Goal: Use online tool/utility: Utilize a website feature to perform a specific function

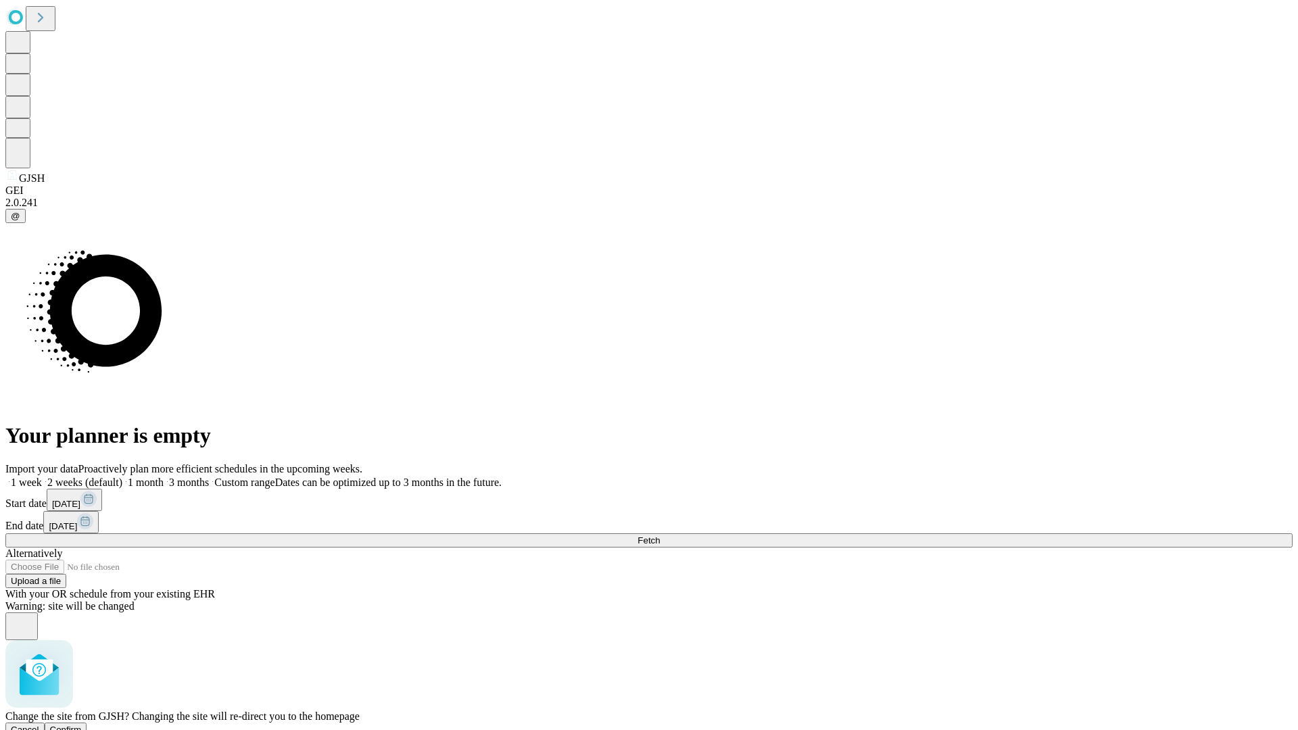
click at [82, 725] on span "Confirm" at bounding box center [66, 730] width 32 height 10
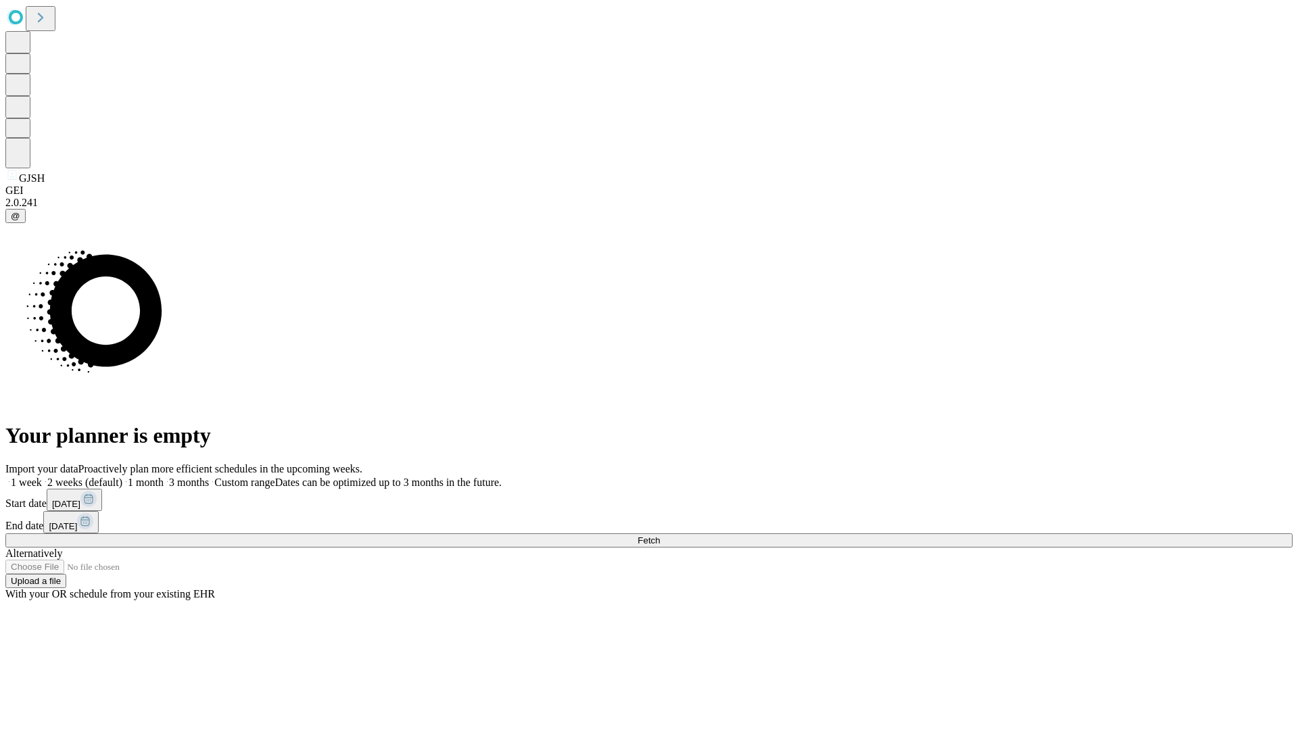
click at [164, 477] on label "1 month" at bounding box center [142, 482] width 41 height 11
click at [660, 535] on span "Fetch" at bounding box center [648, 540] width 22 height 10
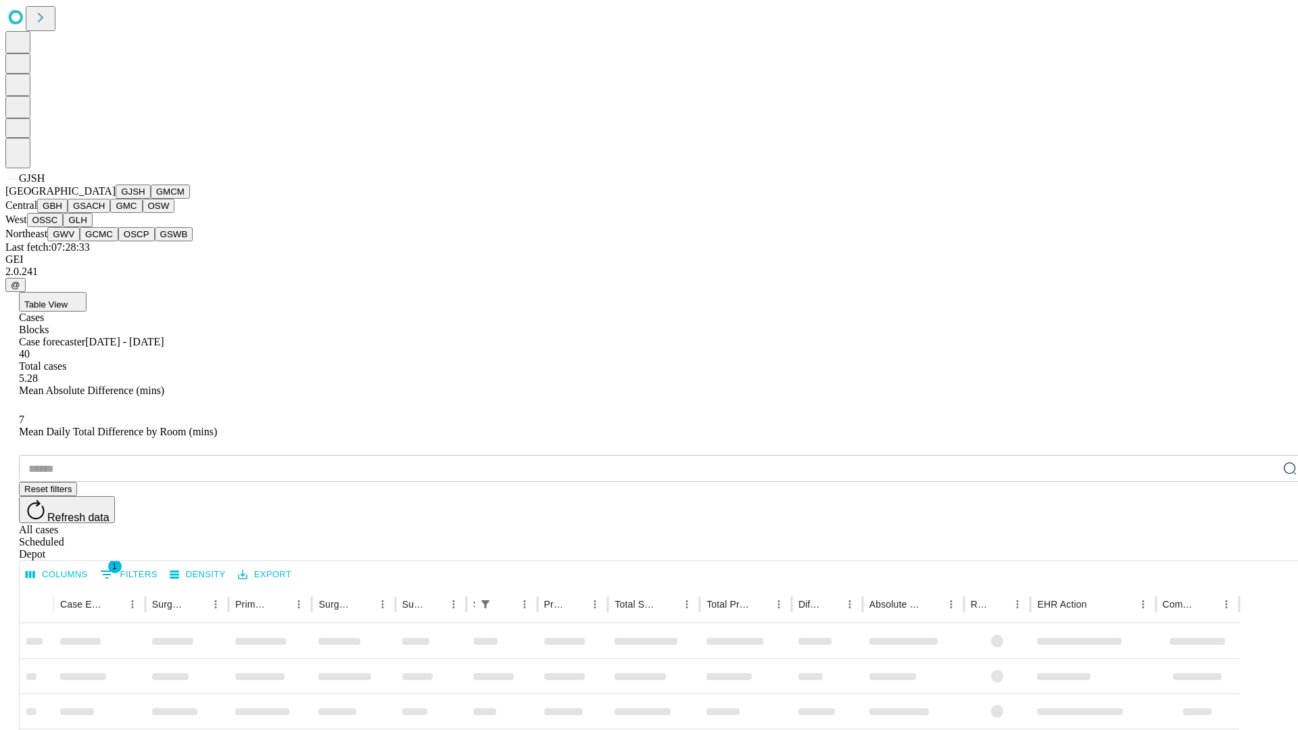
click at [151, 199] on button "GMCM" at bounding box center [170, 192] width 39 height 14
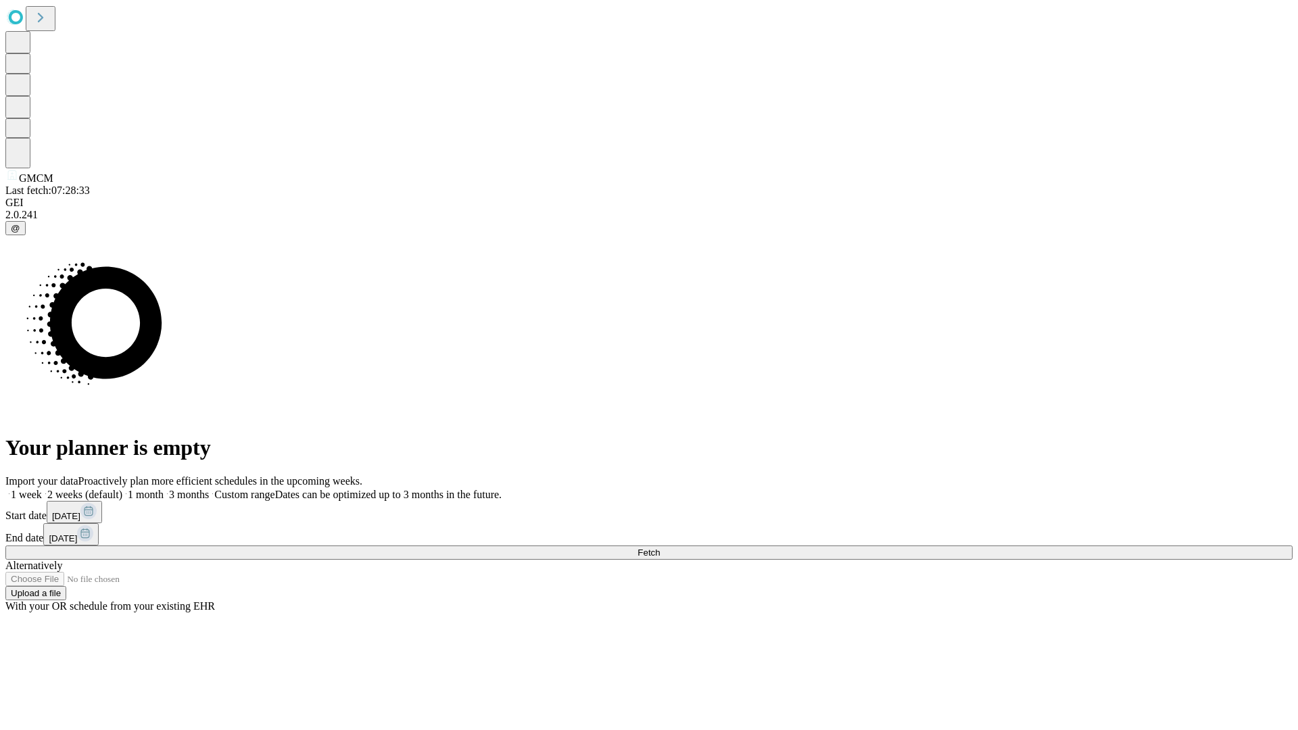
click at [164, 489] on label "1 month" at bounding box center [142, 494] width 41 height 11
click at [660, 548] on span "Fetch" at bounding box center [648, 553] width 22 height 10
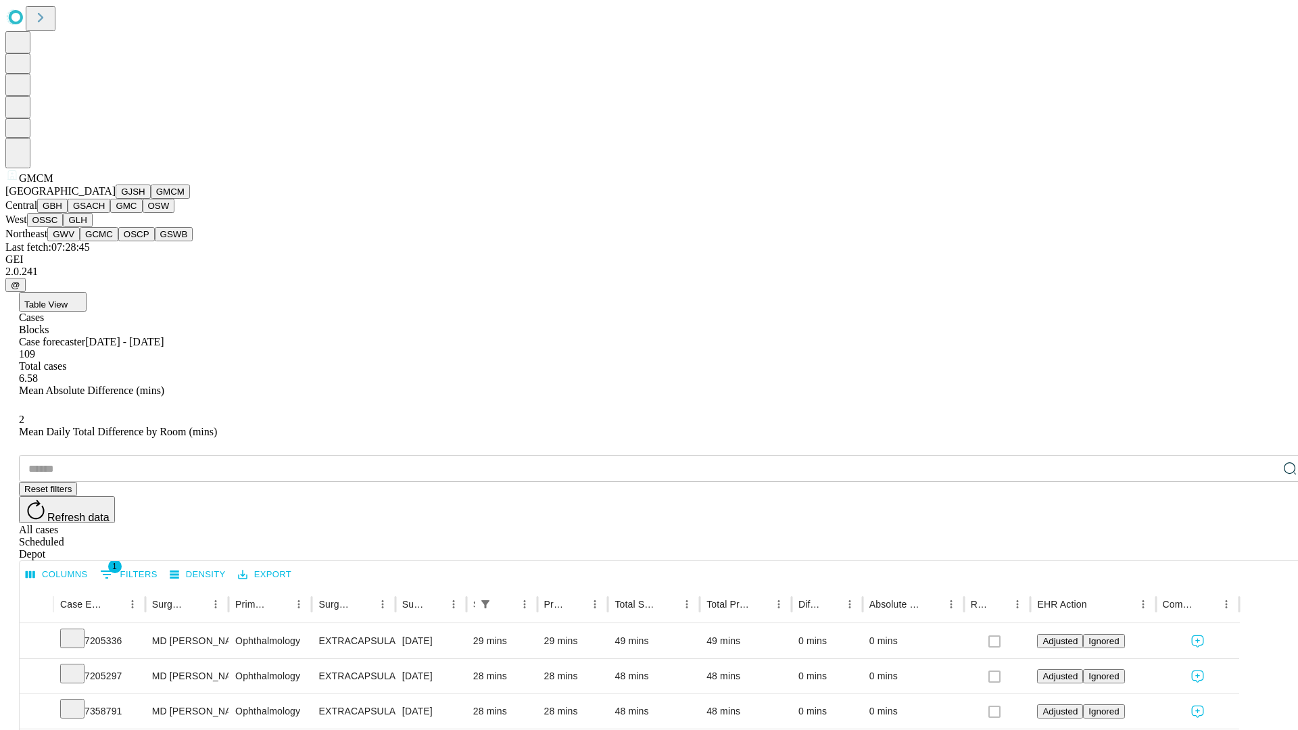
click at [68, 213] on button "GBH" at bounding box center [52, 206] width 30 height 14
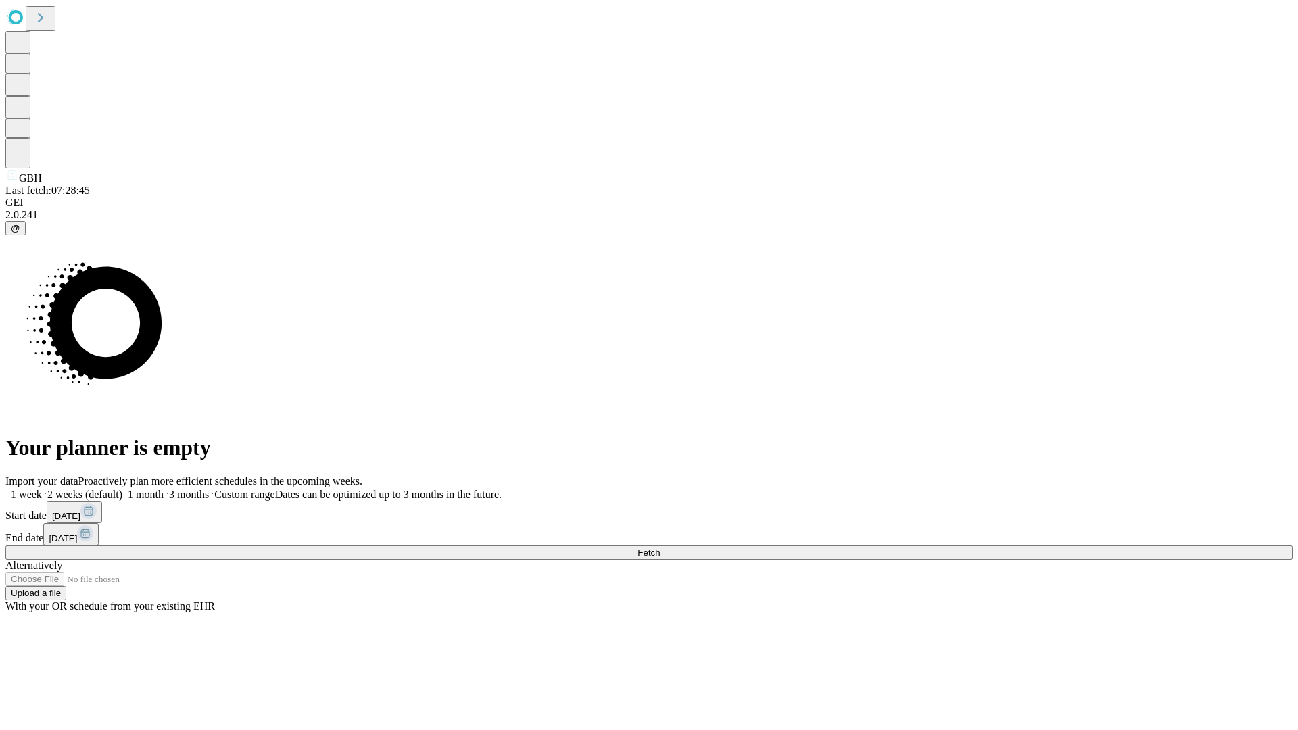
click at [164, 489] on label "1 month" at bounding box center [142, 494] width 41 height 11
click at [660, 548] on span "Fetch" at bounding box center [648, 553] width 22 height 10
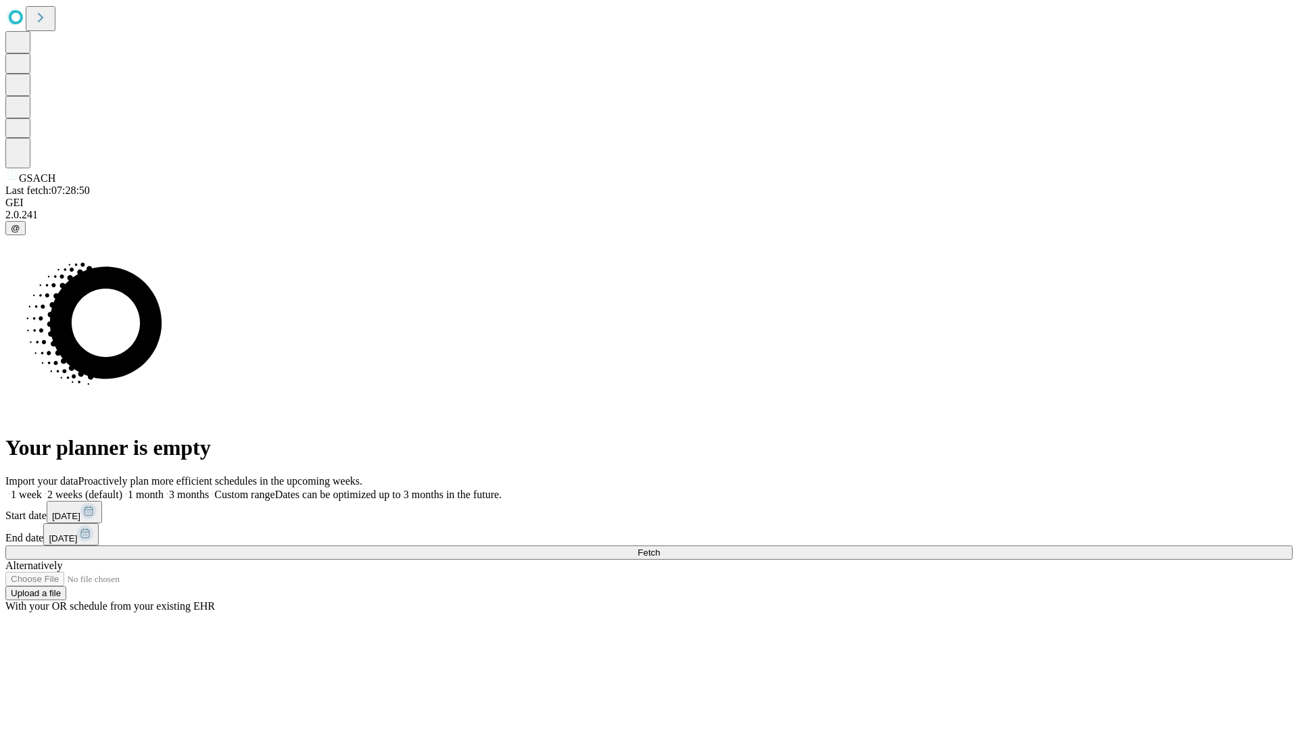
click at [660, 548] on span "Fetch" at bounding box center [648, 553] width 22 height 10
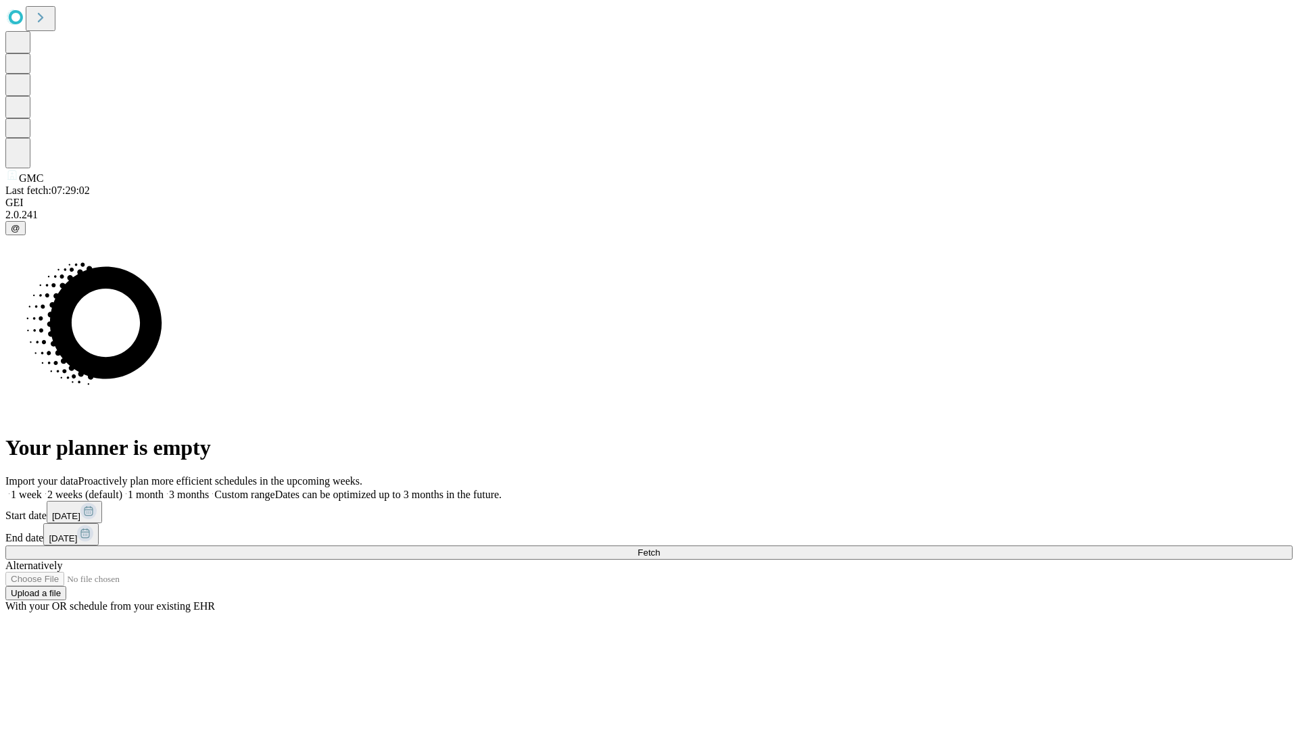
click at [164, 489] on label "1 month" at bounding box center [142, 494] width 41 height 11
click at [660, 548] on span "Fetch" at bounding box center [648, 553] width 22 height 10
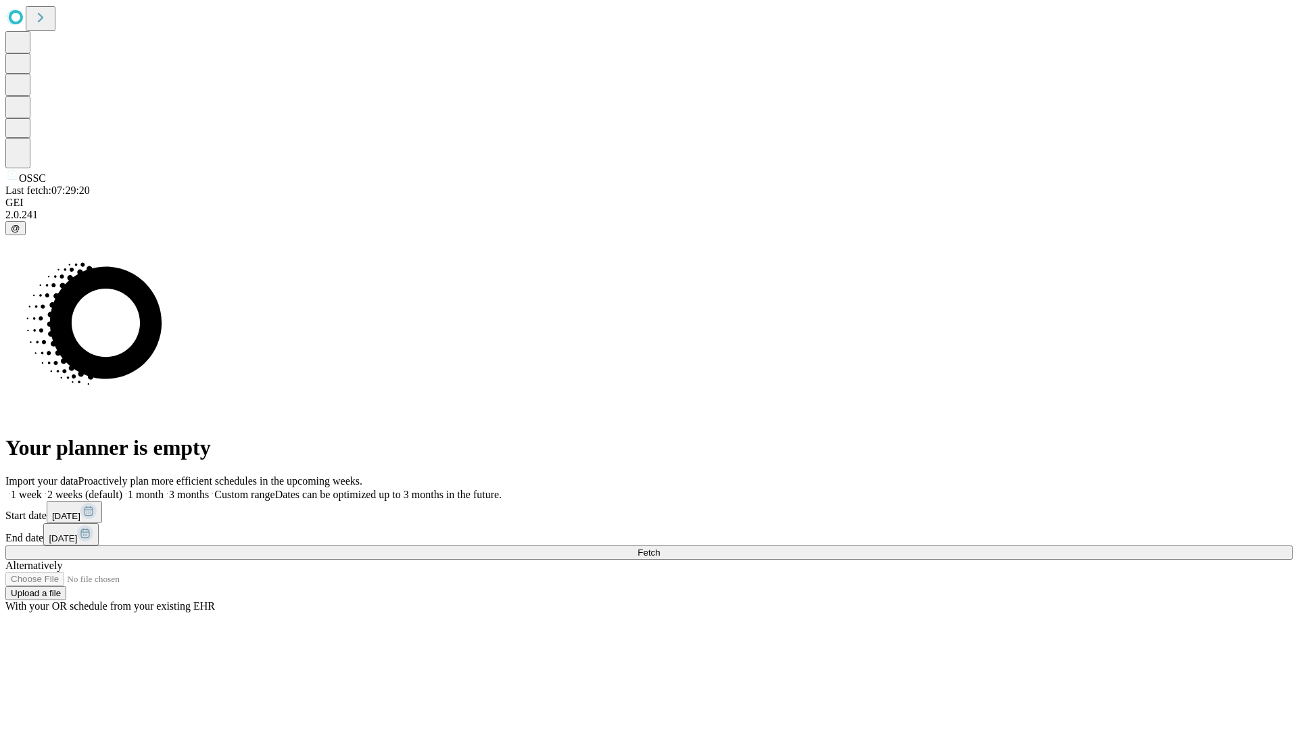
click at [164, 489] on label "1 month" at bounding box center [142, 494] width 41 height 11
click at [660, 548] on span "Fetch" at bounding box center [648, 553] width 22 height 10
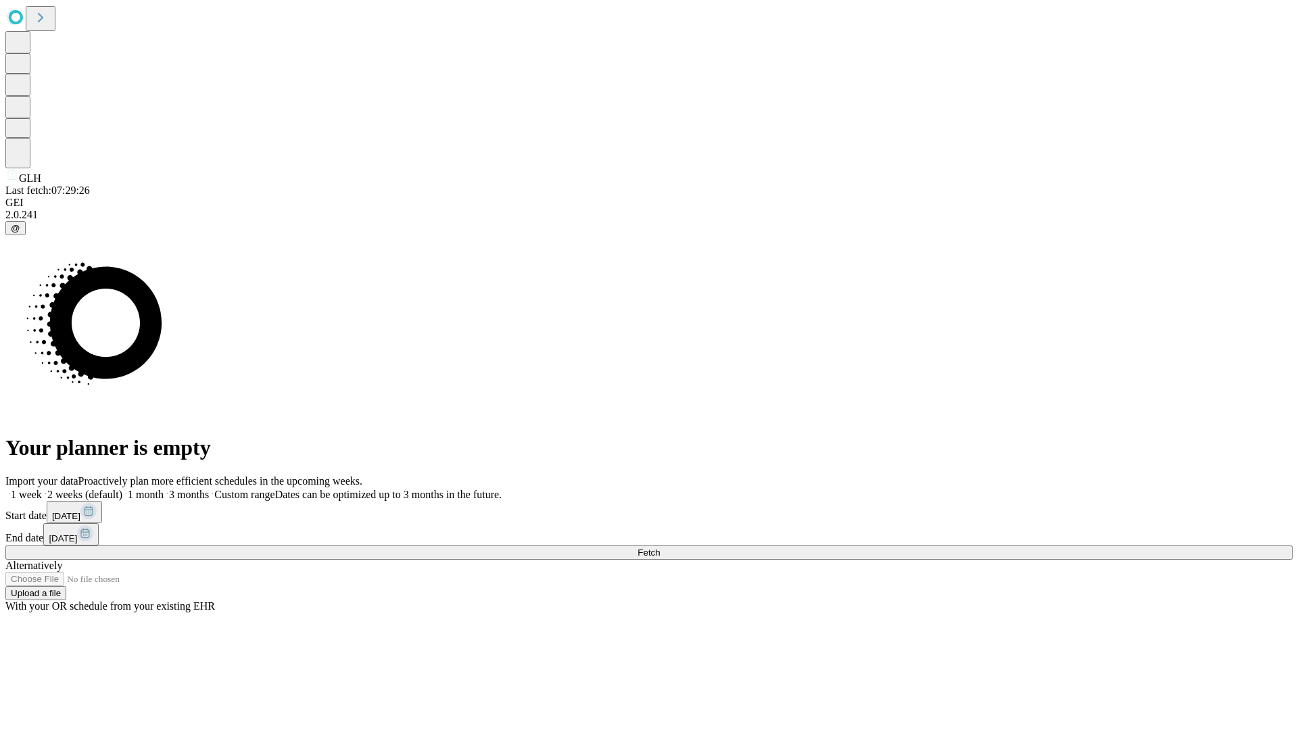
click at [164, 489] on label "1 month" at bounding box center [142, 494] width 41 height 11
click at [660, 548] on span "Fetch" at bounding box center [648, 553] width 22 height 10
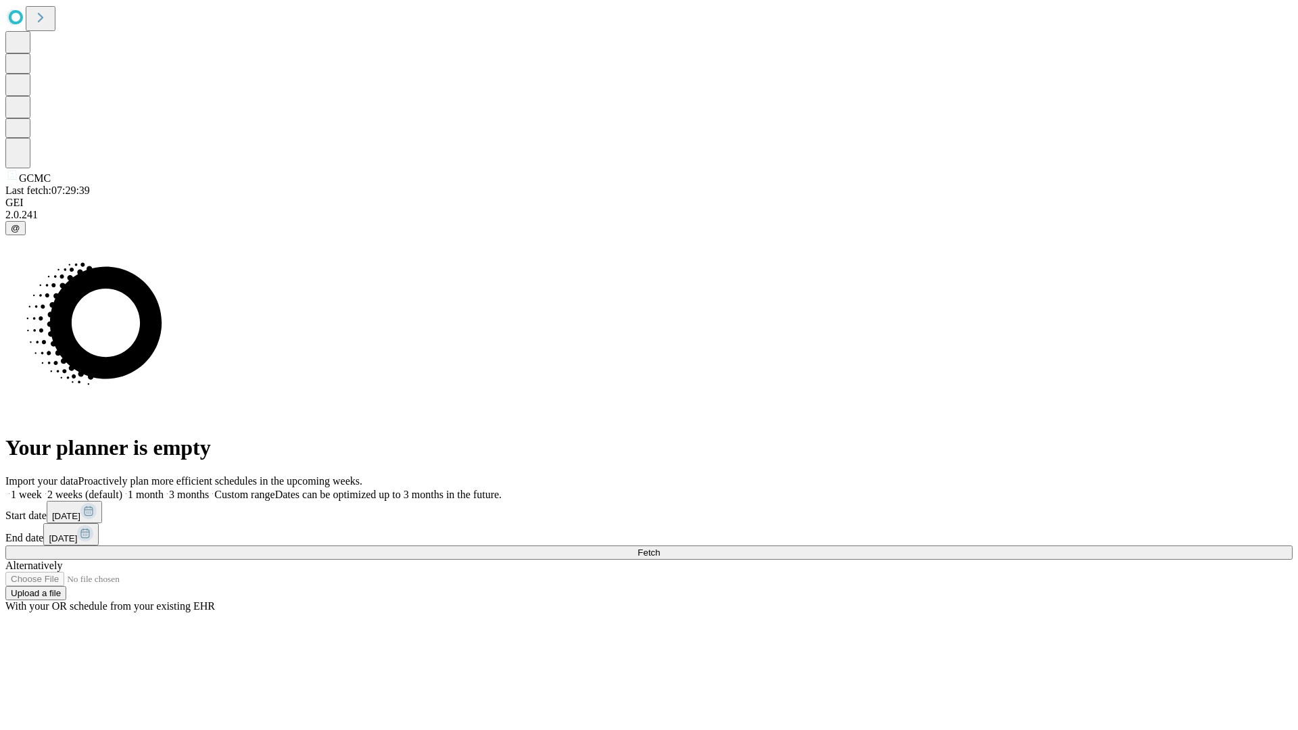
click at [660, 548] on span "Fetch" at bounding box center [648, 553] width 22 height 10
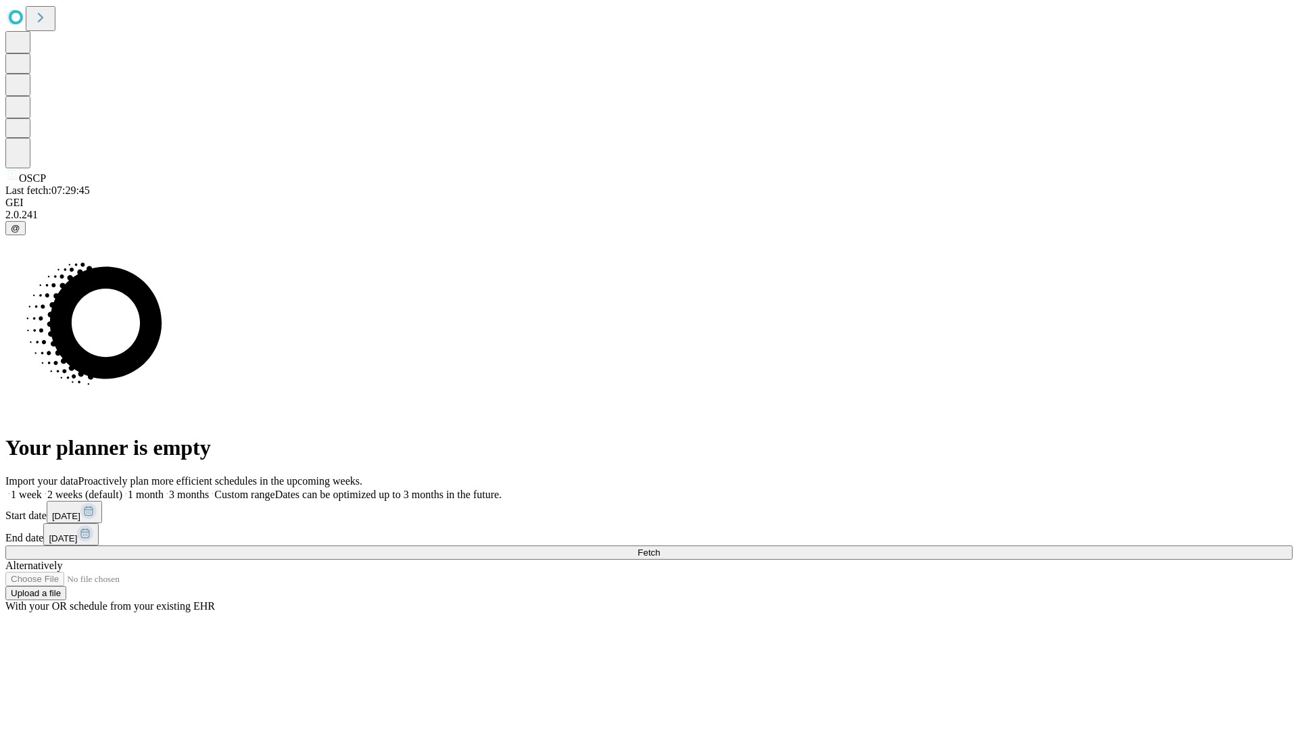
click at [660, 548] on span "Fetch" at bounding box center [648, 553] width 22 height 10
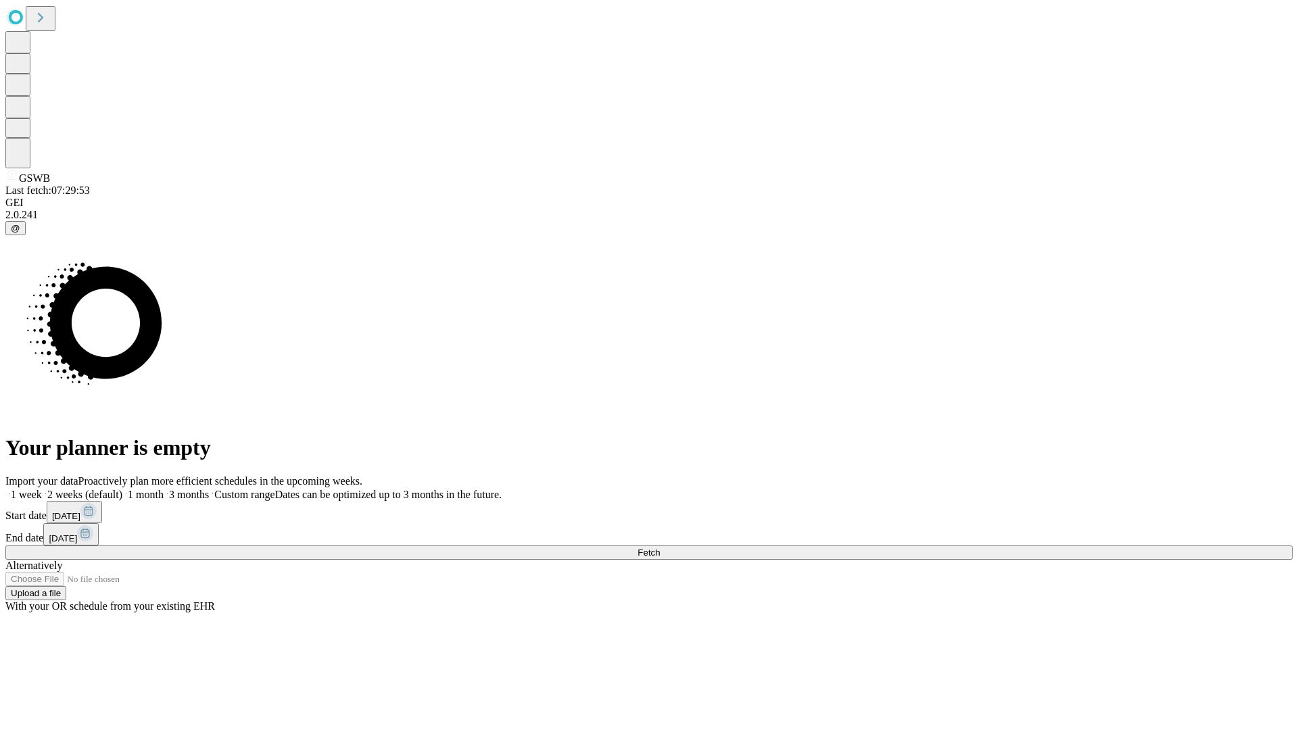
click at [164, 489] on label "1 month" at bounding box center [142, 494] width 41 height 11
click at [660, 548] on span "Fetch" at bounding box center [648, 553] width 22 height 10
